Goal: Task Accomplishment & Management: Manage account settings

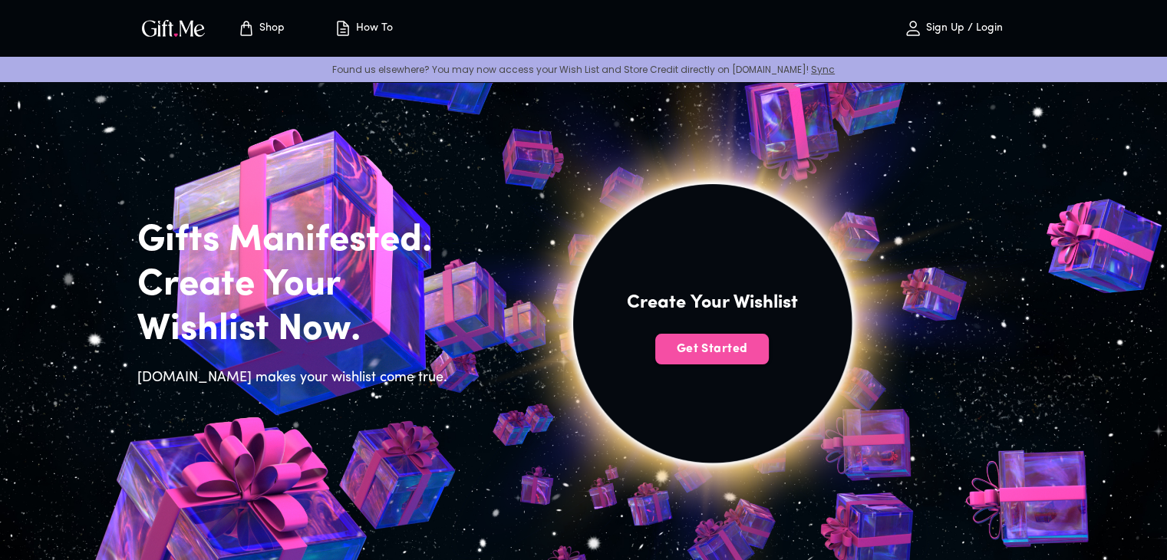
click at [718, 348] on span "Get Started" at bounding box center [712, 349] width 114 height 17
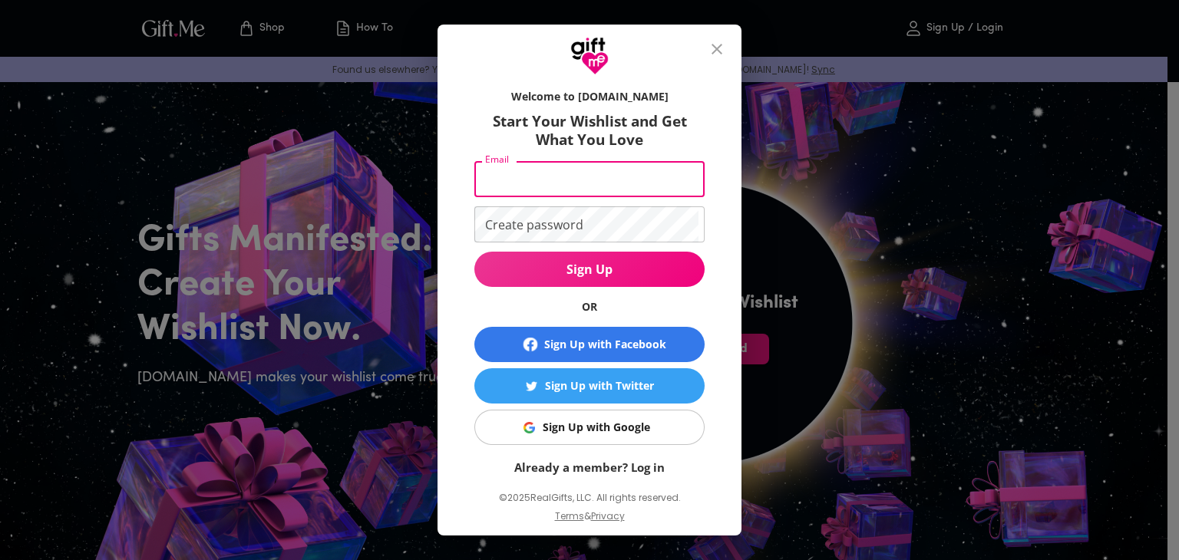
click at [555, 173] on input "Email" at bounding box center [586, 179] width 224 height 36
paste input "[EMAIL_ADDRESS][DOMAIN_NAME]"
type input "[EMAIL_ADDRESS][DOMAIN_NAME]"
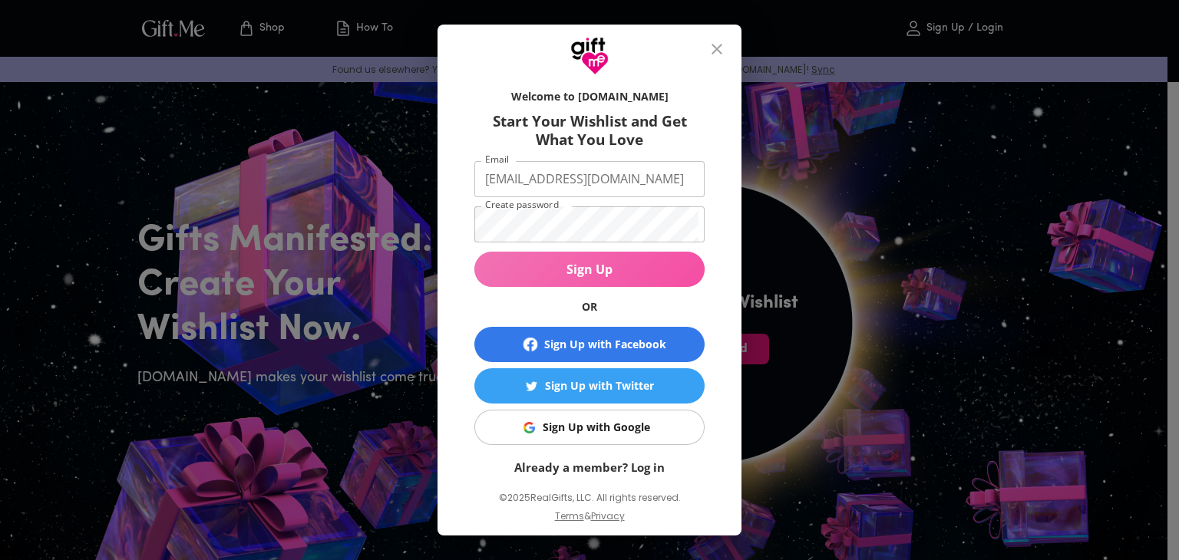
click at [534, 264] on span "Sign Up" at bounding box center [589, 269] width 230 height 17
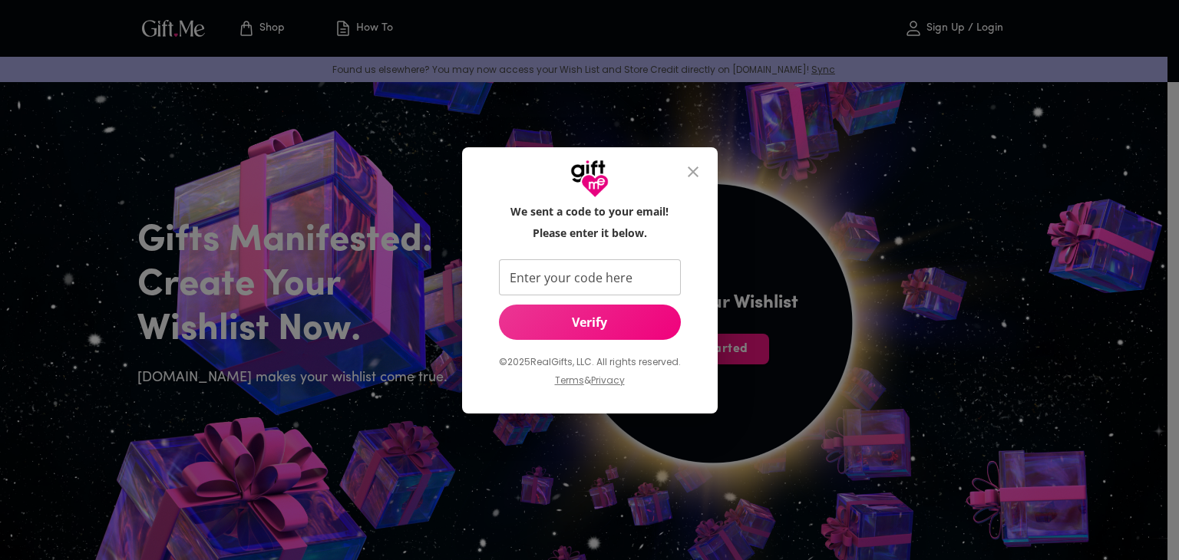
click at [681, 171] on button "close" at bounding box center [693, 171] width 37 height 37
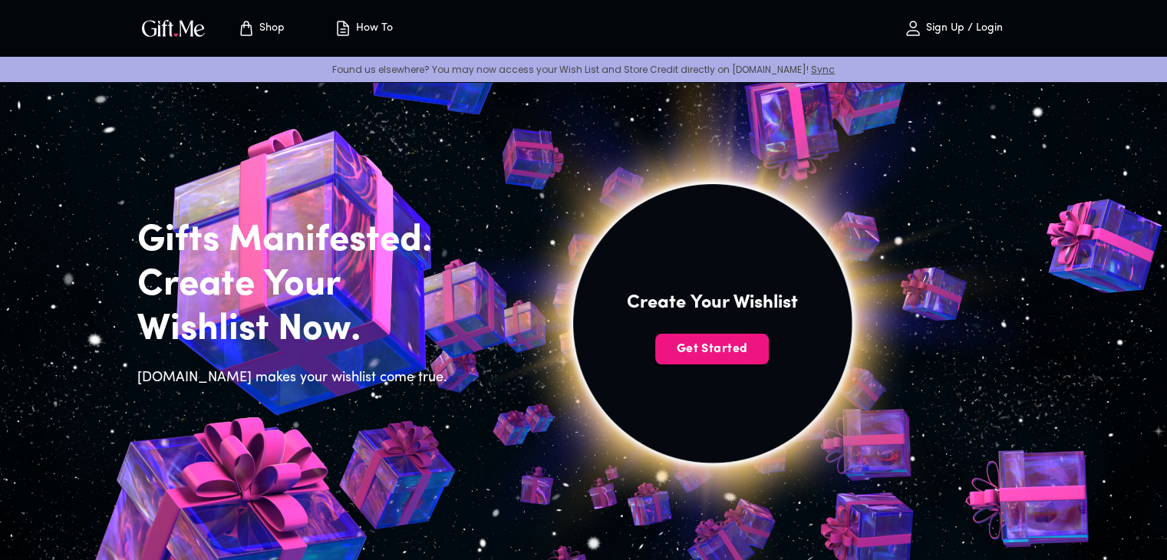
click at [914, 22] on icon "button" at bounding box center [913, 28] width 18 height 18
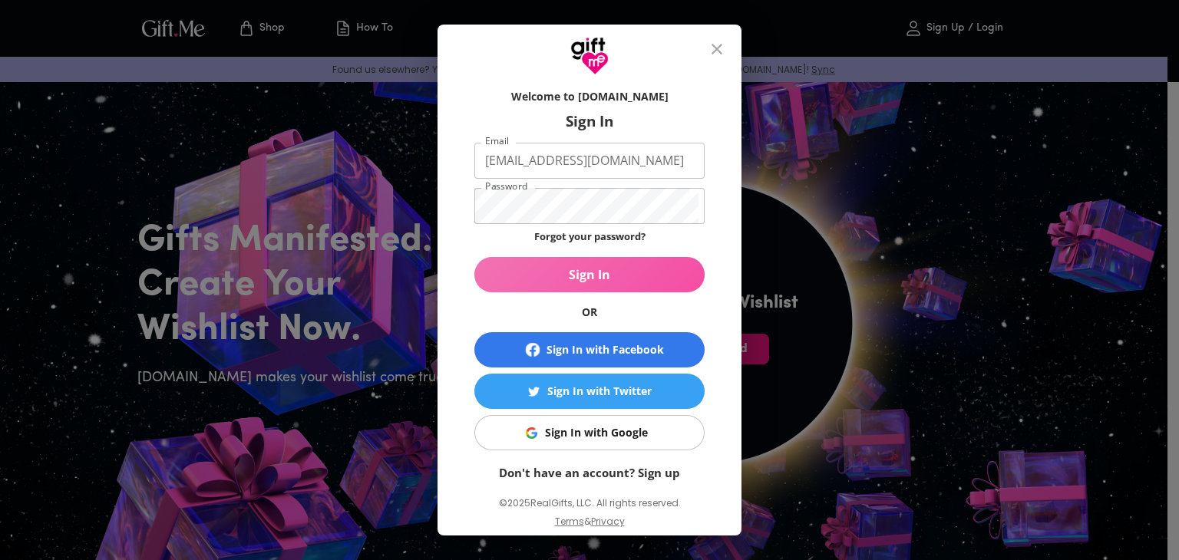
click at [593, 276] on span "Sign In" at bounding box center [589, 274] width 230 height 17
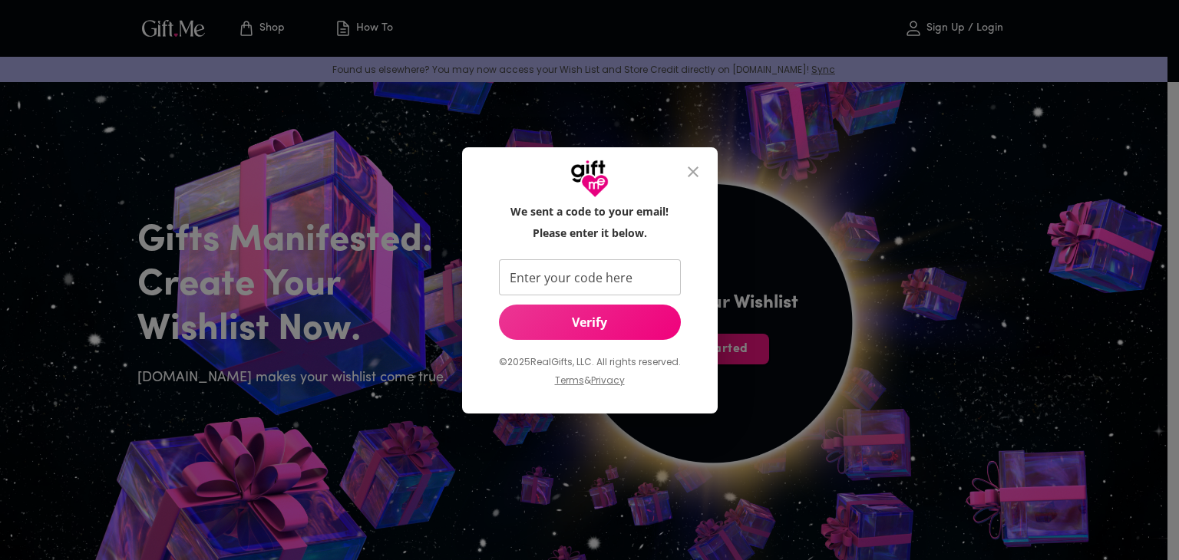
click at [692, 167] on icon "close" at bounding box center [693, 172] width 18 height 18
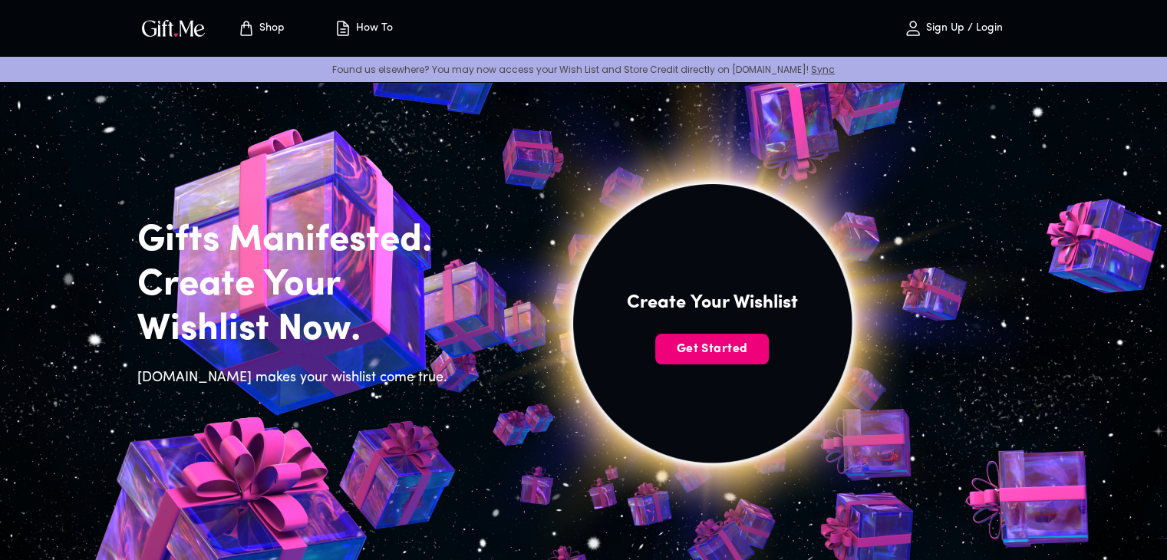
click at [725, 350] on span "Get Started" at bounding box center [712, 349] width 114 height 17
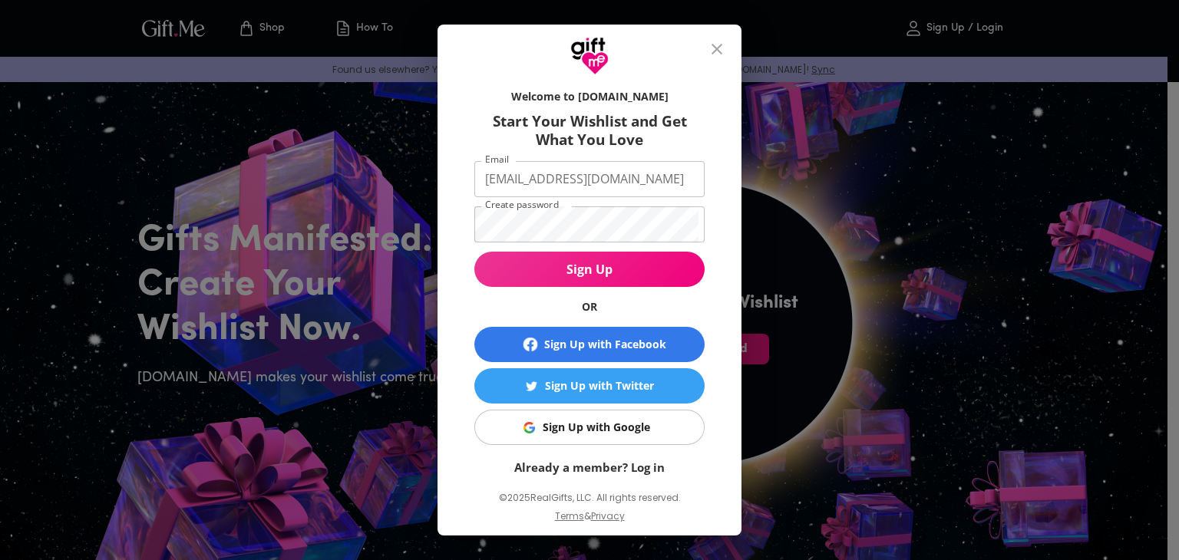
click at [635, 429] on div "Sign Up with Google" at bounding box center [596, 427] width 107 height 17
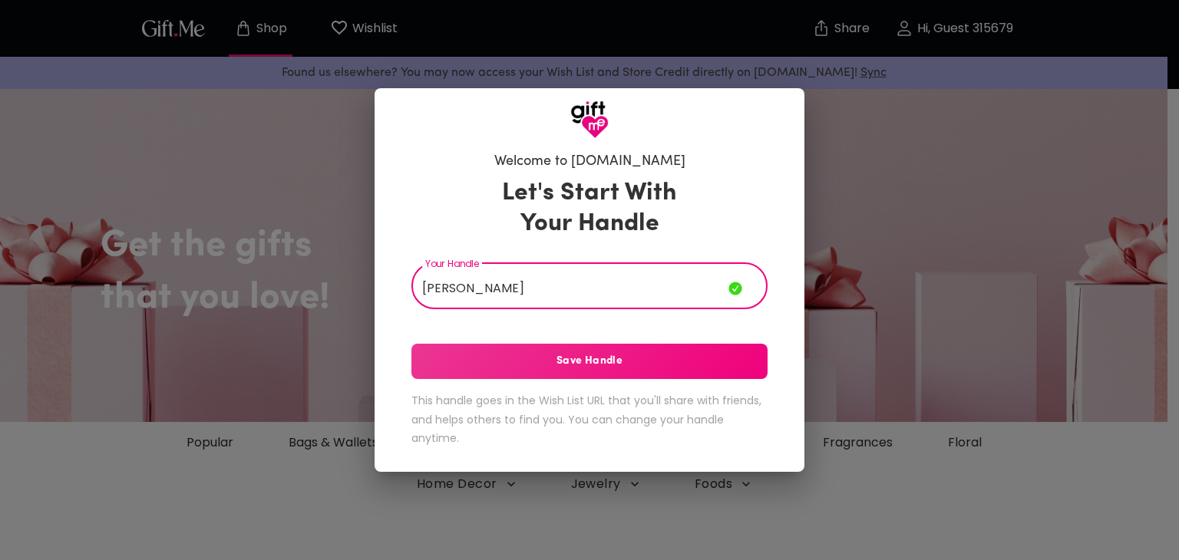
type input "Anwesha"
click at [591, 374] on button "Save Handle" at bounding box center [589, 361] width 356 height 35
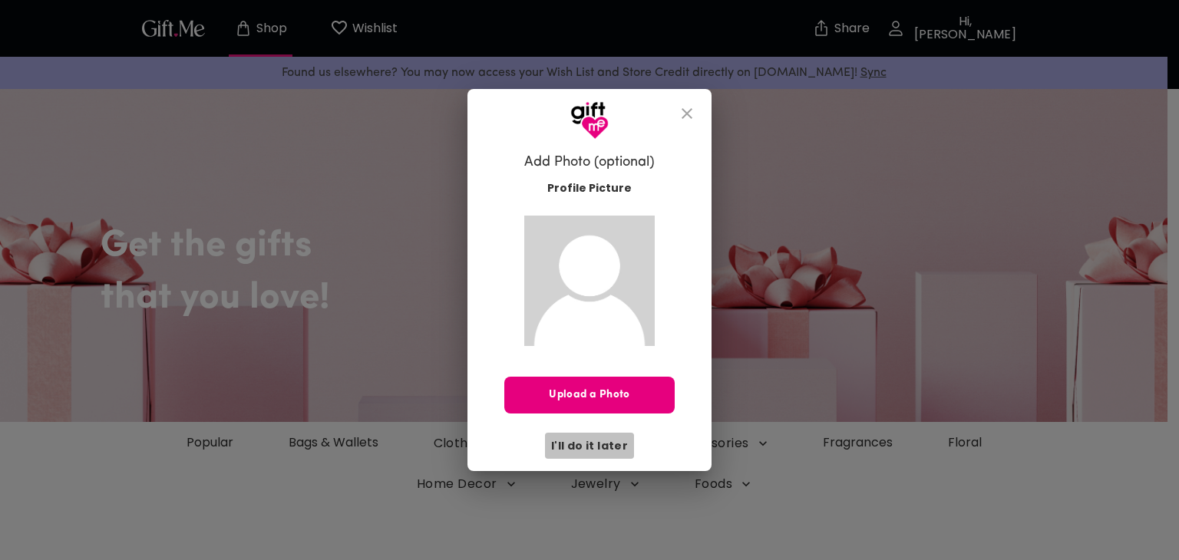
click at [596, 440] on span "I'll do it later" at bounding box center [589, 445] width 77 height 17
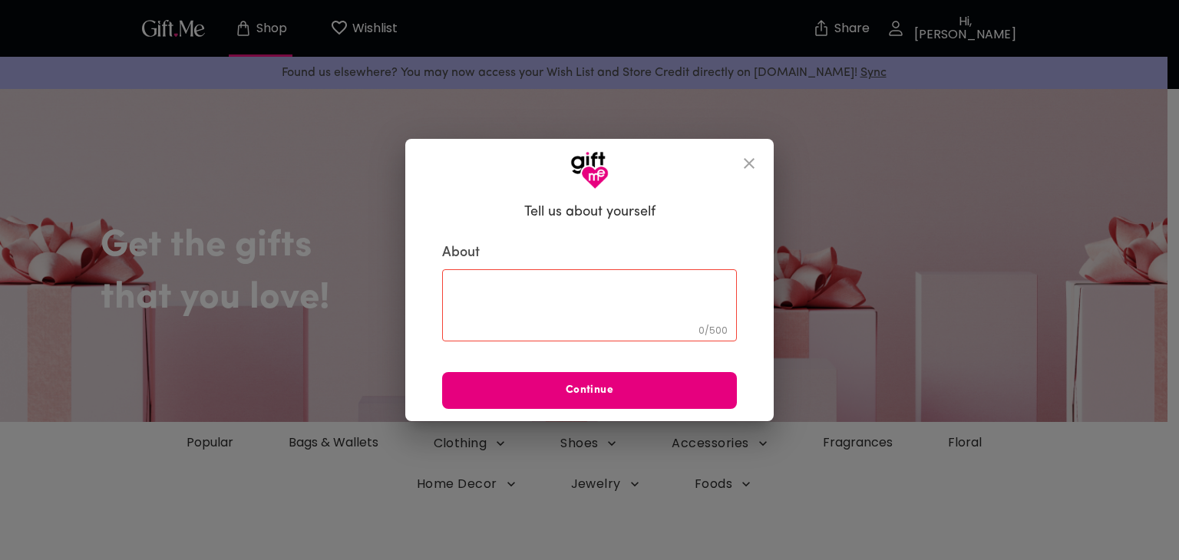
click at [749, 161] on icon "close" at bounding box center [749, 163] width 18 height 18
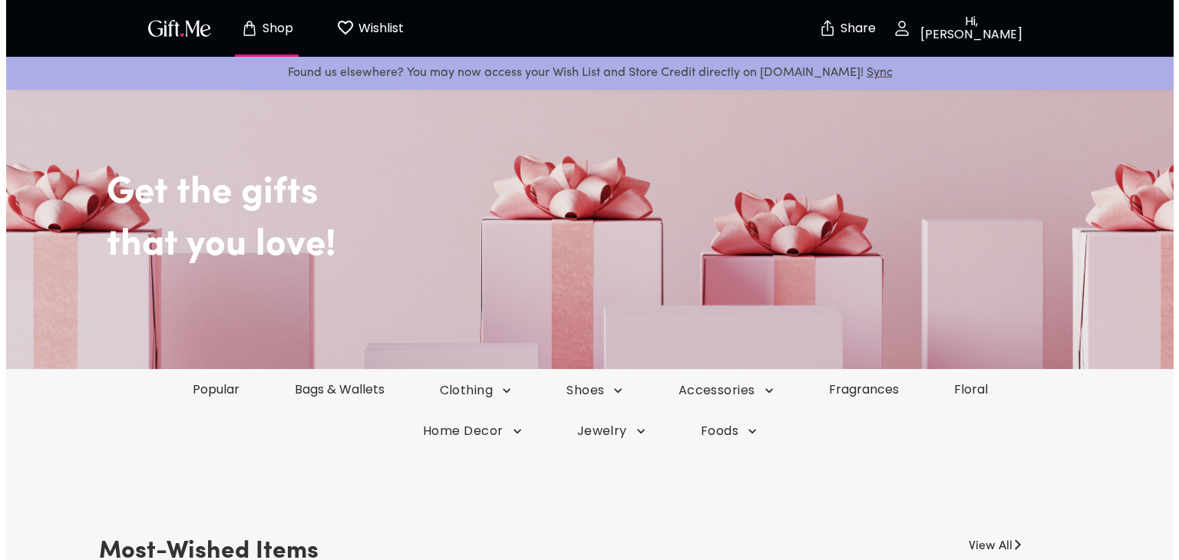
scroll to position [77, 0]
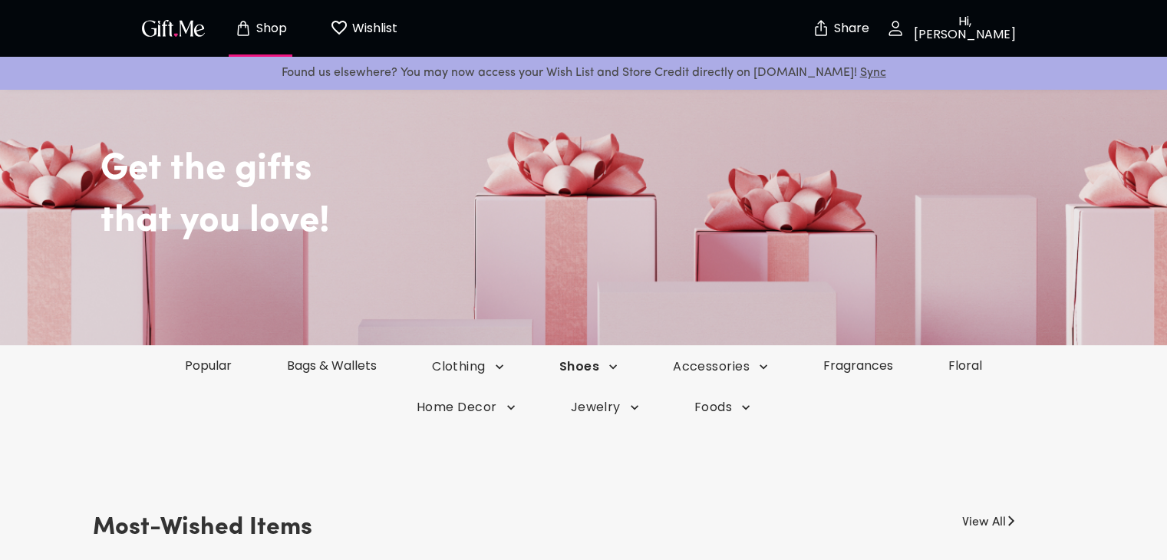
click at [621, 363] on button "Shoes" at bounding box center [589, 366] width 114 height 17
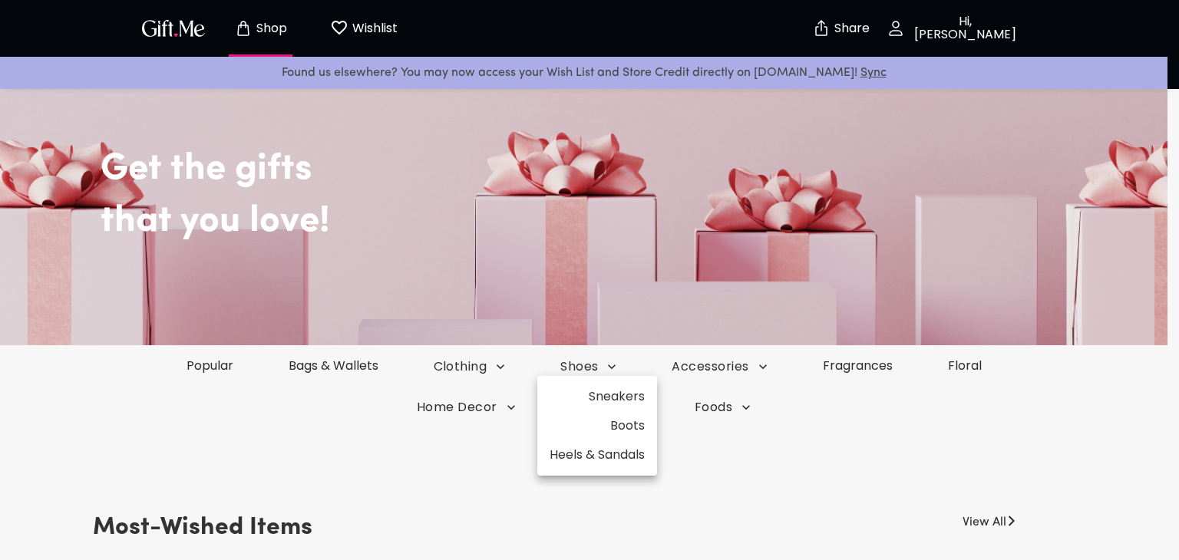
click at [632, 391] on li "Sneakers" at bounding box center [597, 396] width 120 height 29
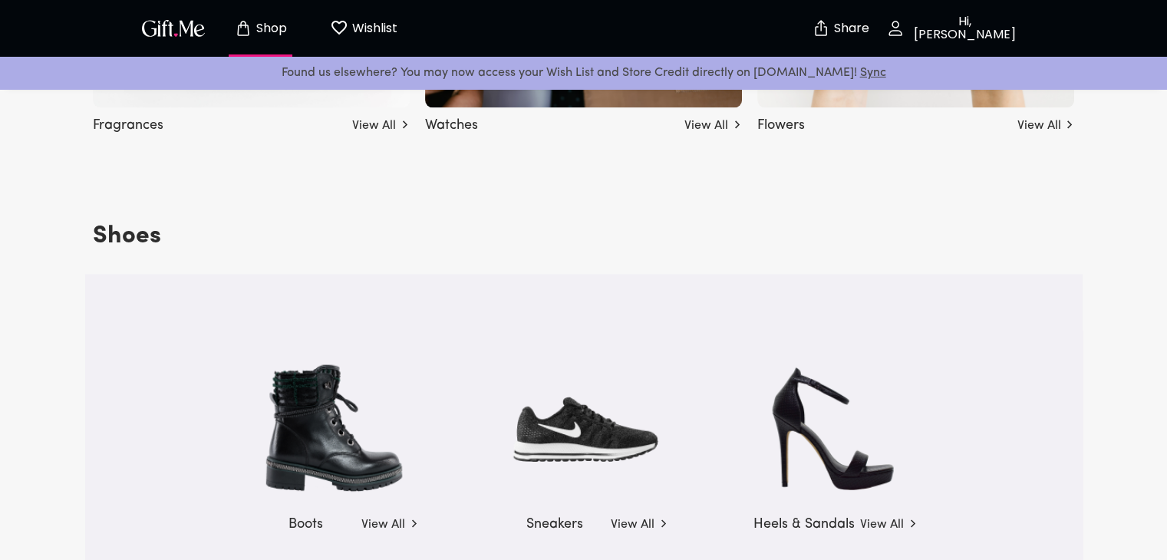
scroll to position [2302, 0]
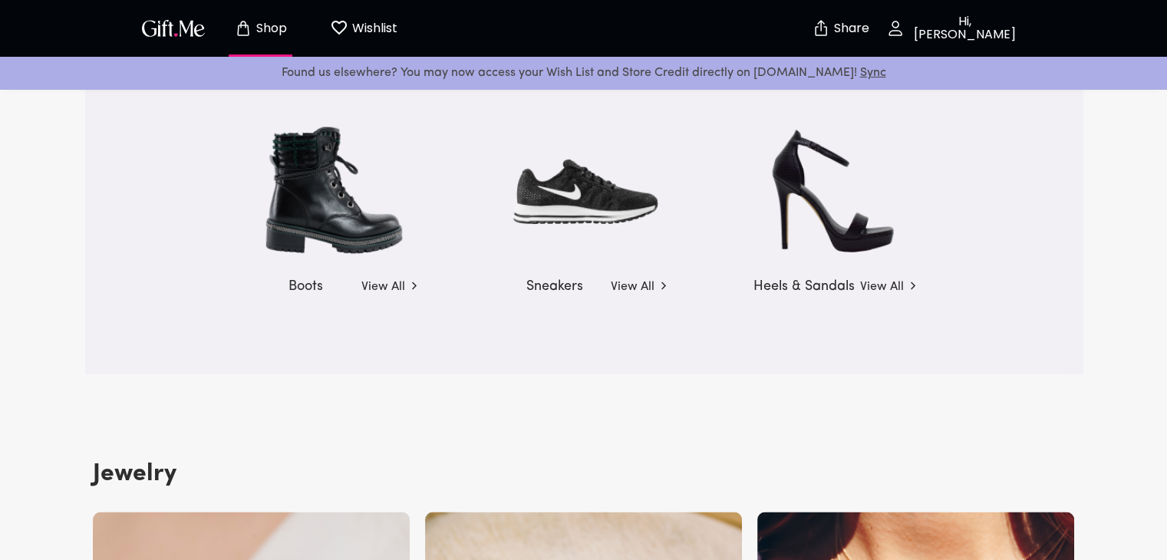
click at [964, 15] on button "Hi, Anwesha" at bounding box center [953, 28] width 153 height 49
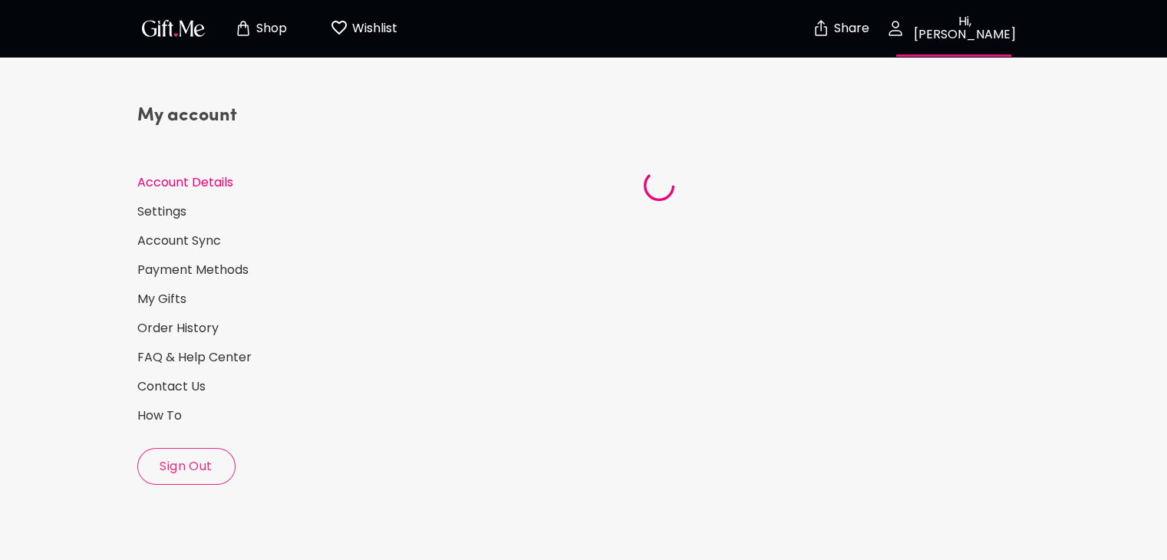
select select "US"
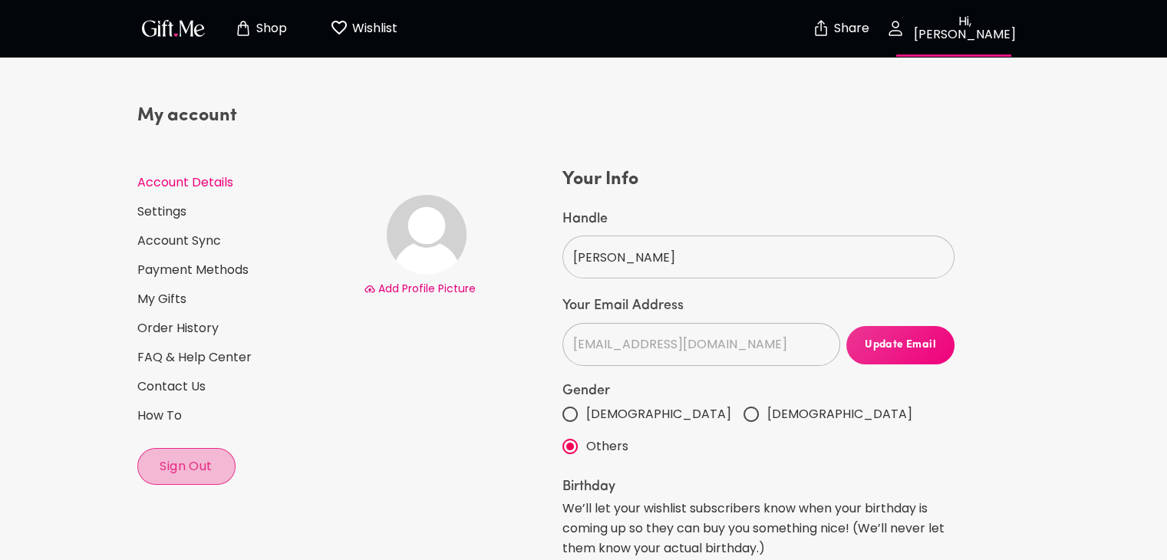
click at [169, 467] on span "Sign Out" at bounding box center [186, 466] width 97 height 17
